Goal: Navigation & Orientation: Find specific page/section

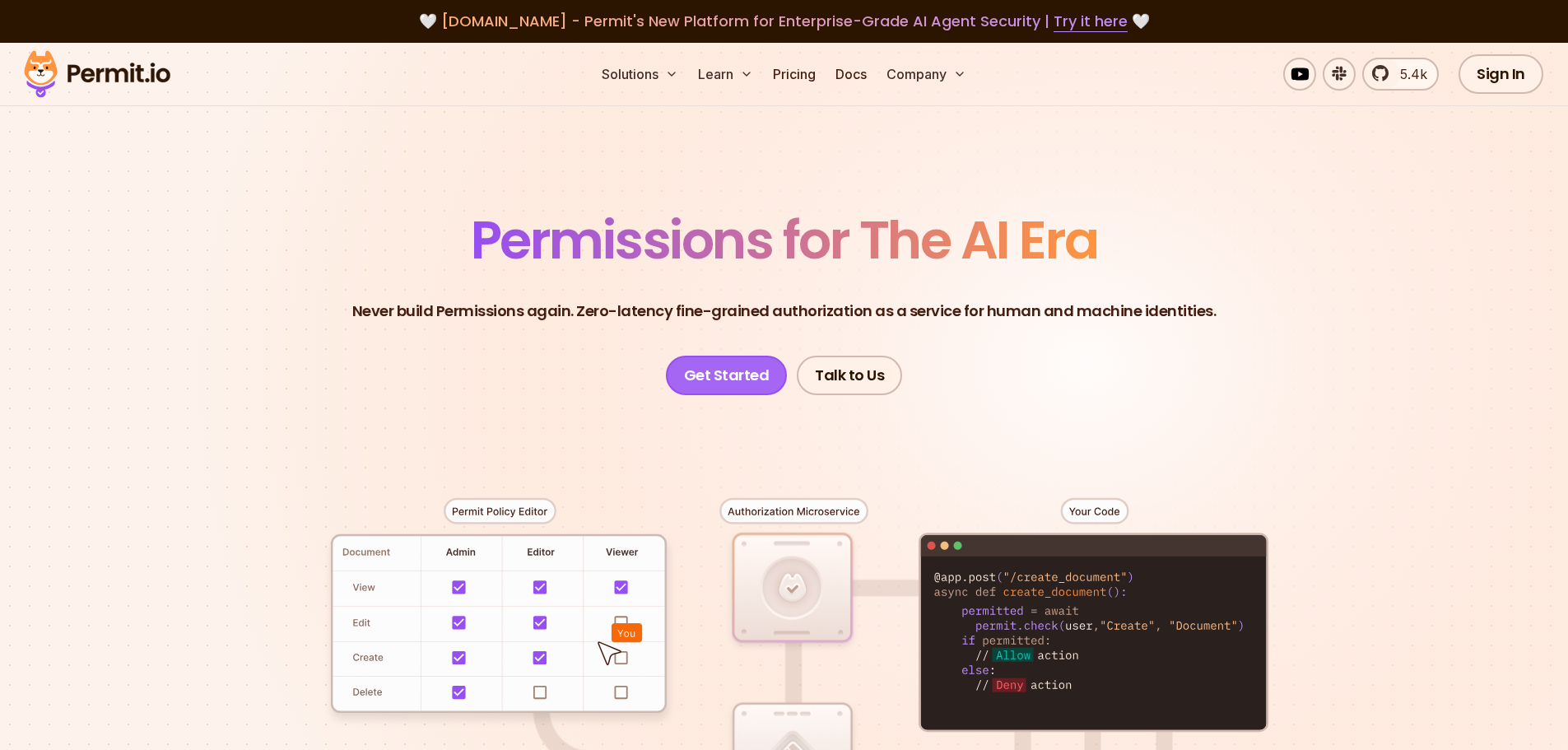
click at [748, 371] on link "Get Started" at bounding box center [727, 375] width 122 height 39
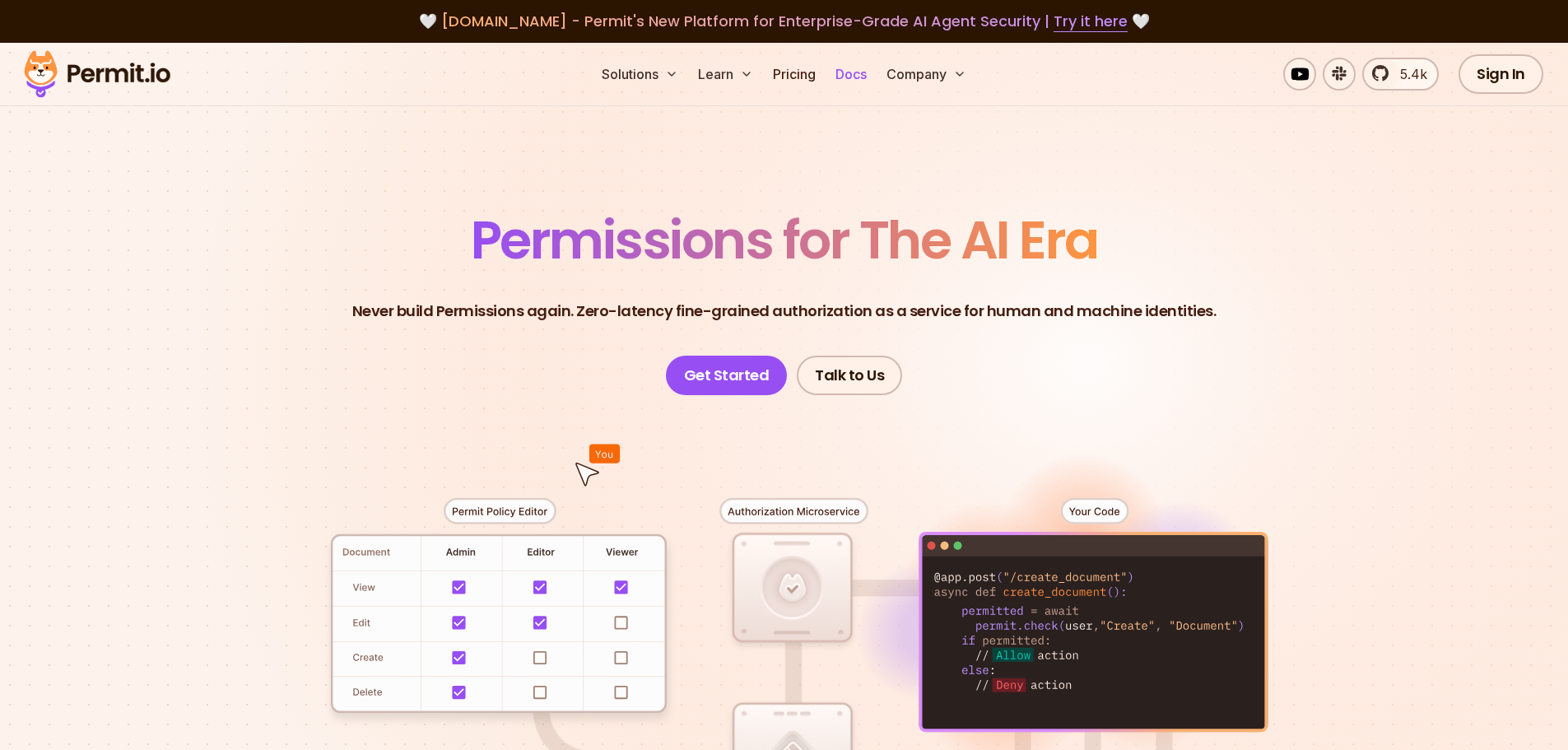
click at [843, 69] on link "Docs" at bounding box center [851, 75] width 45 height 33
